Goal: Find contact information: Find contact information

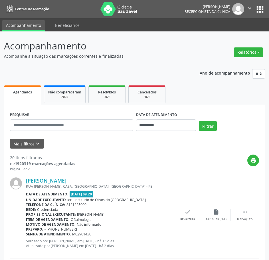
select select "*"
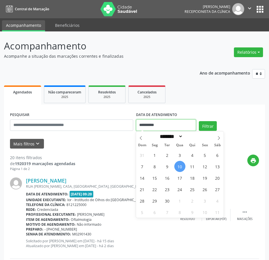
drag, startPoint x: 163, startPoint y: 127, endPoint x: 139, endPoint y: 125, distance: 23.2
click at [139, 125] on input "**********" at bounding box center [166, 124] width 60 height 11
click at [203, 163] on span "12" at bounding box center [204, 166] width 11 height 11
type input "**********"
click at [203, 163] on span "12" at bounding box center [204, 166] width 11 height 11
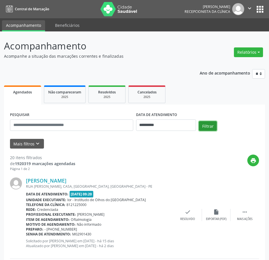
click at [206, 123] on button "Filtrar" at bounding box center [208, 126] width 18 height 10
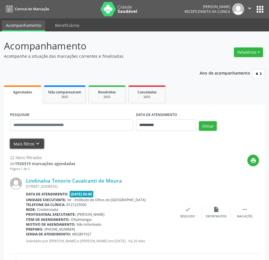
click at [30, 148] on button "Mais filtros keyboard_arrow_down" at bounding box center [27, 144] width 34 height 10
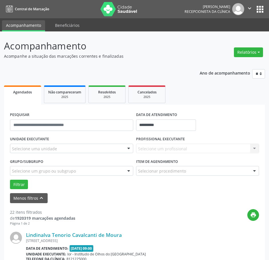
click at [166, 151] on div "Selecione um profissional Nenhum resultado encontrado para: " " Não há nenhuma …" at bounding box center [197, 148] width 123 height 10
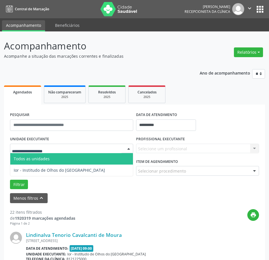
drag, startPoint x: 84, startPoint y: 147, endPoint x: 85, endPoint y: 151, distance: 4.9
click at [85, 149] on div at bounding box center [71, 148] width 123 height 10
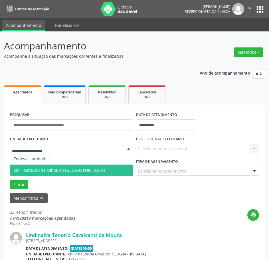
drag, startPoint x: 76, startPoint y: 169, endPoint x: 80, endPoint y: 168, distance: 4.9
click at [76, 170] on span "Ior - Institudo de Olhos do [GEOGRAPHIC_DATA]" at bounding box center [71, 169] width 123 height 11
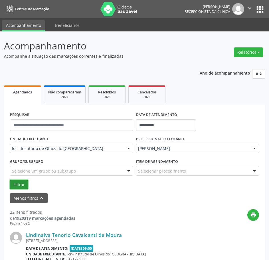
click at [23, 183] on button "Filtrar" at bounding box center [19, 184] width 18 height 10
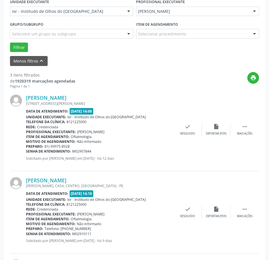
scroll to position [137, 0]
drag, startPoint x: 71, startPoint y: 147, endPoint x: 43, endPoint y: 144, distance: 27.8
click at [43, 144] on div "Preparo: 81) 99975-8928" at bounding box center [99, 146] width 147 height 5
copy div "81) 99975-8928"
click at [50, 97] on link "[PERSON_NAME]" at bounding box center [46, 98] width 40 height 6
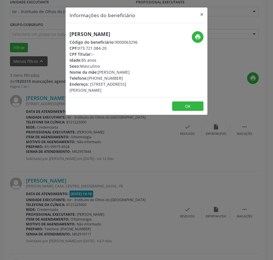
drag, startPoint x: 120, startPoint y: 79, endPoint x: 88, endPoint y: 76, distance: 31.9
click at [88, 76] on div "Telefone: [PHONE_NUMBER]" at bounding box center [113, 78] width 87 height 6
copy div "[PHONE_NUMBER]"
click at [202, 13] on button "×" at bounding box center [201, 14] width 11 height 14
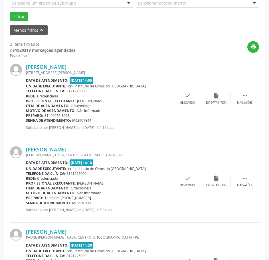
scroll to position [222, 0]
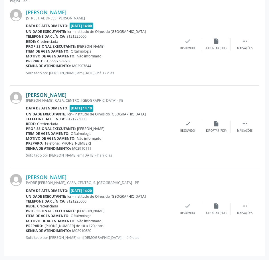
click at [66, 94] on link "[PERSON_NAME]" at bounding box center [46, 95] width 40 height 6
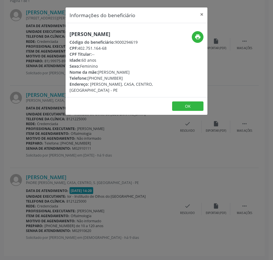
drag, startPoint x: 120, startPoint y: 84, endPoint x: 88, endPoint y: 84, distance: 32.0
click at [88, 81] on div "Telefone: [PHONE_NUMBER]" at bounding box center [113, 78] width 87 height 6
copy div "[PHONE_NUMBER]"
click at [40, 139] on div "Informações do beneficiário × [PERSON_NAME] Laet Cavalcanti Código do beneficiá…" at bounding box center [136, 130] width 273 height 260
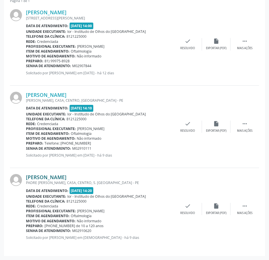
click at [66, 178] on link "[PERSON_NAME]" at bounding box center [46, 177] width 40 height 6
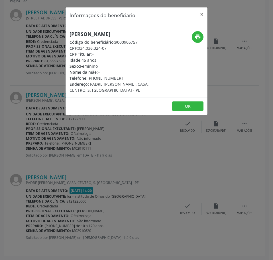
drag, startPoint x: 118, startPoint y: 78, endPoint x: 89, endPoint y: 78, distance: 29.4
click at [89, 78] on div "Telefone: [PHONE_NUMBER]" at bounding box center [113, 78] width 87 height 6
copy div "[PHONE_NUMBER]"
click at [103, 217] on div "Informações do beneficiário × [PERSON_NAME] Código do beneficiário: 9000905757 …" at bounding box center [136, 130] width 273 height 260
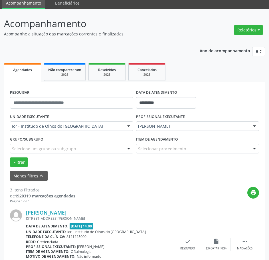
scroll to position [0, 0]
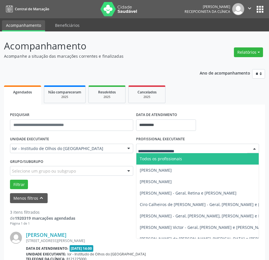
type input "*"
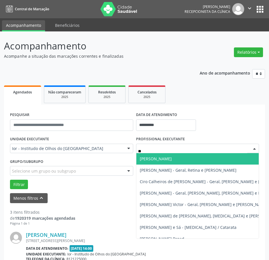
type input "***"
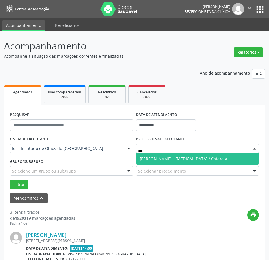
drag, startPoint x: 165, startPoint y: 157, endPoint x: 62, endPoint y: 154, distance: 102.2
click at [164, 157] on span "[PERSON_NAME] - [MEDICAL_DATA] / Catarata" at bounding box center [184, 158] width 88 height 5
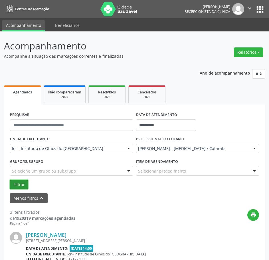
click at [23, 185] on button "Filtrar" at bounding box center [19, 184] width 18 height 10
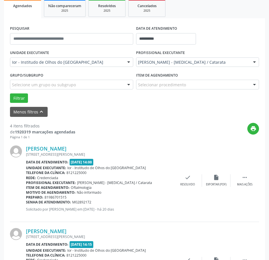
scroll to position [76, 0]
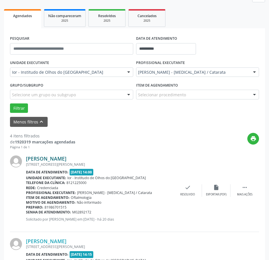
click at [66, 159] on link "[PERSON_NAME]" at bounding box center [46, 158] width 40 height 6
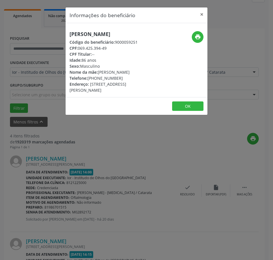
drag, startPoint x: 121, startPoint y: 79, endPoint x: 89, endPoint y: 78, distance: 32.5
click at [89, 78] on div "Telefone: [PHONE_NUMBER]" at bounding box center [113, 78] width 87 height 6
copy div "[PHONE_NUMBER]"
drag, startPoint x: 107, startPoint y: 49, endPoint x: 80, endPoint y: 47, distance: 27.8
click at [80, 47] on div "CPF: 069.425.394-49" at bounding box center [113, 48] width 87 height 6
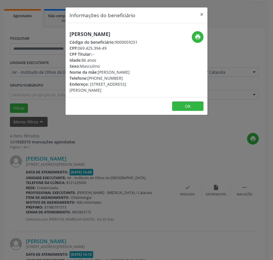
copy div "069.425.394-49"
click at [127, 178] on div "Informações do beneficiário × [PERSON_NAME] Código do beneficiário: 9000059251 …" at bounding box center [136, 130] width 273 height 260
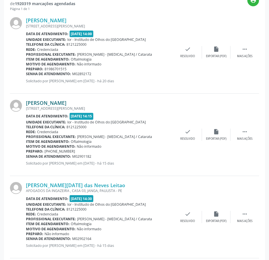
scroll to position [219, 0]
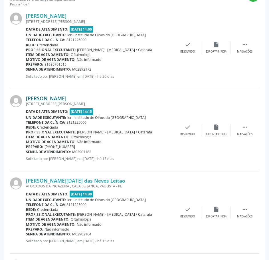
click at [48, 98] on link "[PERSON_NAME]" at bounding box center [46, 98] width 40 height 6
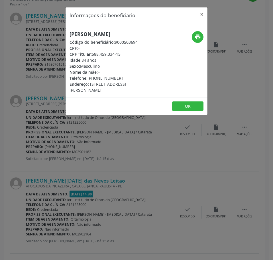
click at [102, 36] on h5 "[PERSON_NAME]" at bounding box center [113, 34] width 87 height 6
drag, startPoint x: 119, startPoint y: 78, endPoint x: 88, endPoint y: 80, distance: 31.1
click at [88, 80] on div "Telefone: [PHONE_NUMBER]" at bounding box center [113, 78] width 87 height 6
copy div "[PHONE_NUMBER]"
click at [143, 140] on div "Informações do beneficiário × [PERSON_NAME] Código do beneficiário: 9000503694 …" at bounding box center [136, 130] width 273 height 260
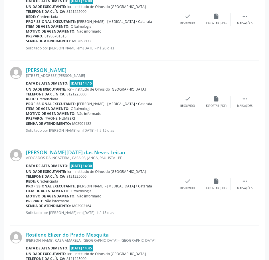
scroll to position [247, 0]
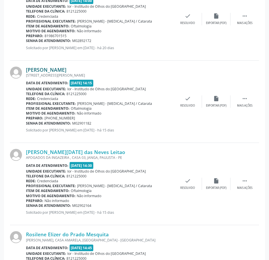
click at [66, 70] on link "[PERSON_NAME]" at bounding box center [46, 69] width 40 height 6
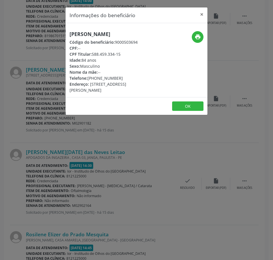
click at [161, 178] on div "Informações do beneficiário × [PERSON_NAME] Código do beneficiário: 9000503694 …" at bounding box center [136, 130] width 273 height 260
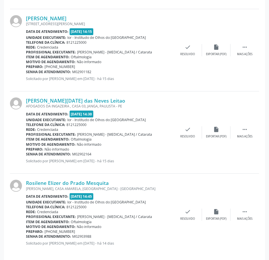
scroll to position [304, 0]
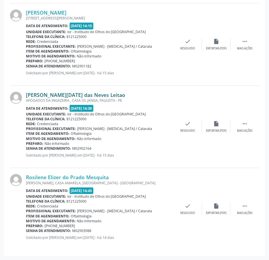
click at [71, 93] on link "[PERSON_NAME][DATE] das Neves Leitao" at bounding box center [75, 95] width 99 height 6
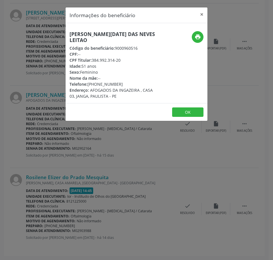
drag, startPoint x: 119, startPoint y: 77, endPoint x: 88, endPoint y: 76, distance: 31.1
click at [88, 81] on div "Telefone: [PHONE_NUMBER]" at bounding box center [113, 84] width 87 height 6
copy div "[PHONE_NUMBER]"
click at [88, 183] on div "Informações do beneficiário × [PERSON_NAME][DATE] das [PERSON_NAME] Código do b…" at bounding box center [136, 130] width 273 height 260
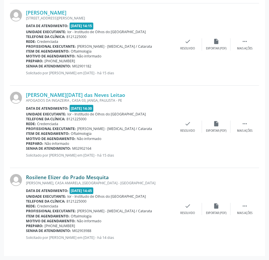
click at [68, 176] on link "Rosilene Elizer do Prado Mesquita" at bounding box center [67, 177] width 83 height 6
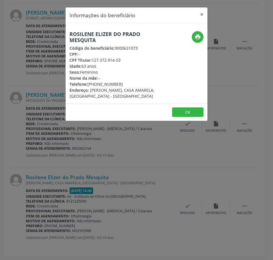
drag, startPoint x: 118, startPoint y: 84, endPoint x: 110, endPoint y: 84, distance: 8.6
click at [110, 84] on div "Telefone: [PHONE_NUMBER]" at bounding box center [113, 84] width 87 height 6
click at [123, 82] on div "Telefone: [PHONE_NUMBER]" at bounding box center [113, 84] width 87 height 6
click at [122, 84] on div "Telefone: [PHONE_NUMBER]" at bounding box center [113, 84] width 87 height 6
click at [117, 86] on div "Telefone: [PHONE_NUMBER]" at bounding box center [113, 84] width 87 height 6
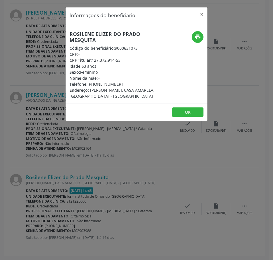
drag, startPoint x: 121, startPoint y: 85, endPoint x: 88, endPoint y: 84, distance: 32.2
click at [88, 84] on div "Telefone: [PHONE_NUMBER]" at bounding box center [113, 84] width 87 height 6
copy div "[PHONE_NUMBER]"
click at [48, 120] on div "Informações do beneficiário × Rosilene Elizer do Prado Mesquita Código do benef…" at bounding box center [136, 130] width 273 height 260
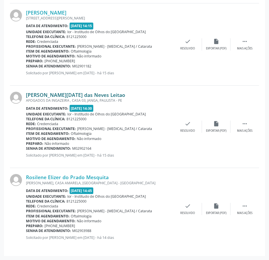
click at [60, 95] on link "[PERSON_NAME][DATE] das Neves Leitao" at bounding box center [75, 95] width 99 height 6
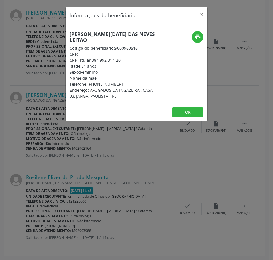
click at [109, 33] on h5 "[PERSON_NAME][DATE] das Neves Leitao" at bounding box center [113, 37] width 87 height 12
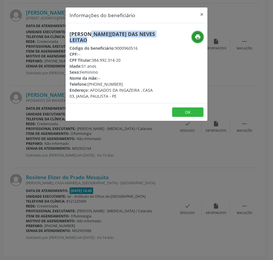
click at [197, 38] on icon "print" at bounding box center [198, 37] width 6 height 6
click at [204, 16] on button "×" at bounding box center [201, 14] width 11 height 14
